Goal: Information Seeking & Learning: Find contact information

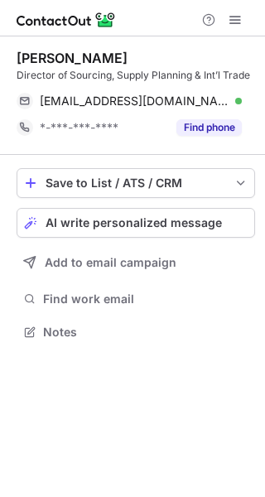
scroll to position [321, 265]
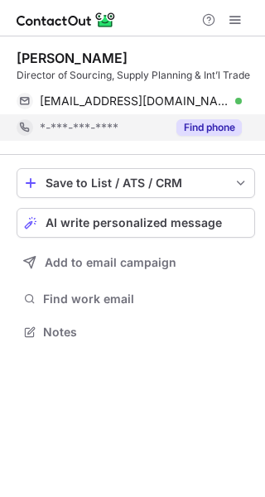
click at [193, 132] on button "Find phone" at bounding box center [208, 127] width 65 height 17
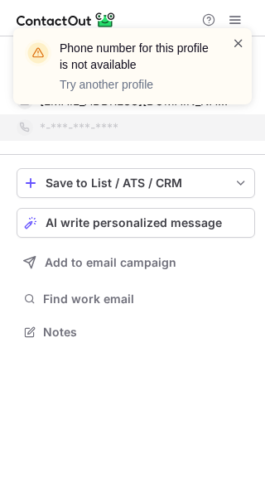
click at [240, 47] on span at bounding box center [238, 43] width 13 height 17
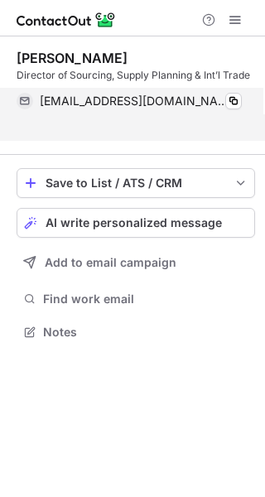
scroll to position [294, 265]
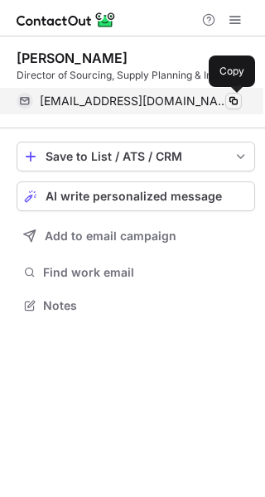
click at [234, 99] on span at bounding box center [233, 100] width 13 height 13
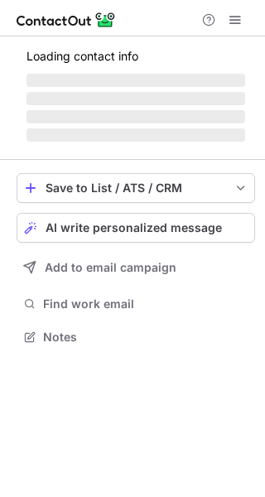
scroll to position [321, 265]
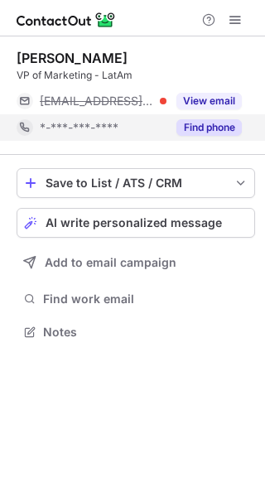
click at [191, 128] on button "Find phone" at bounding box center [208, 127] width 65 height 17
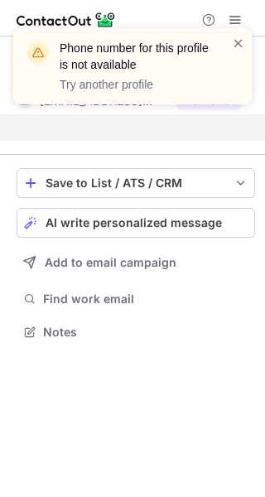
scroll to position [294, 265]
